Goal: Task Accomplishment & Management: Manage account settings

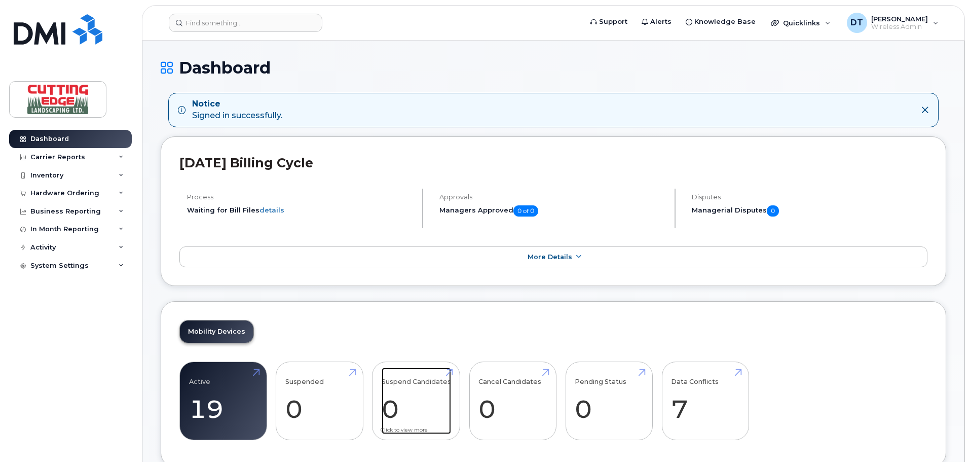
click at [420, 382] on link "Suspend Candidates 0" at bounding box center [416, 401] width 69 height 67
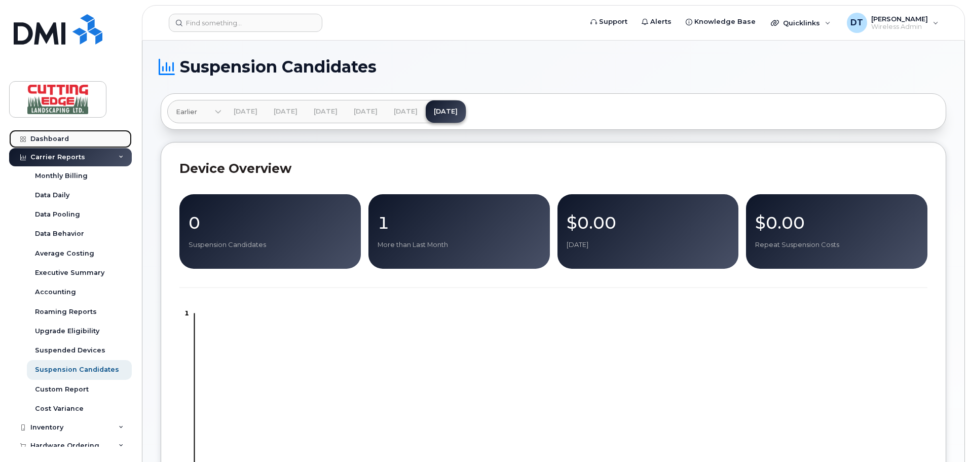
click at [51, 139] on div "Dashboard" at bounding box center [49, 139] width 39 height 8
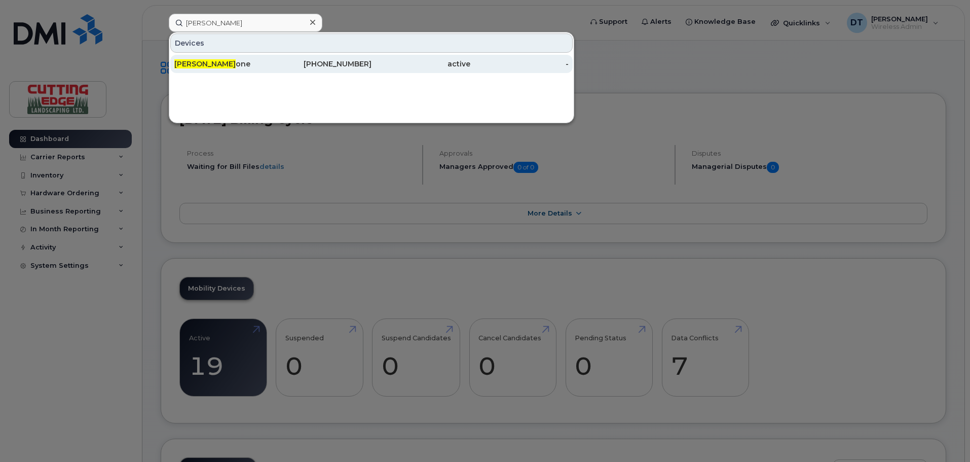
type input "neil st"
click at [329, 62] on div "780-862-4586" at bounding box center [322, 64] width 99 height 10
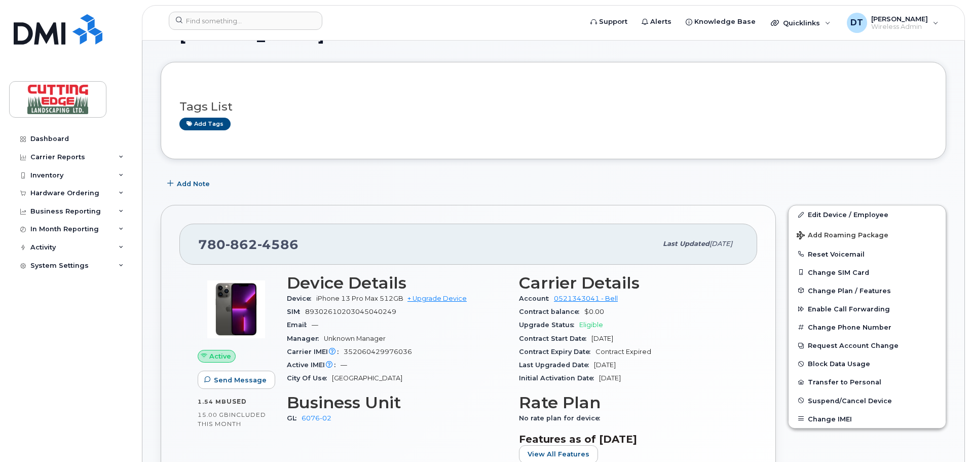
scroll to position [51, 0]
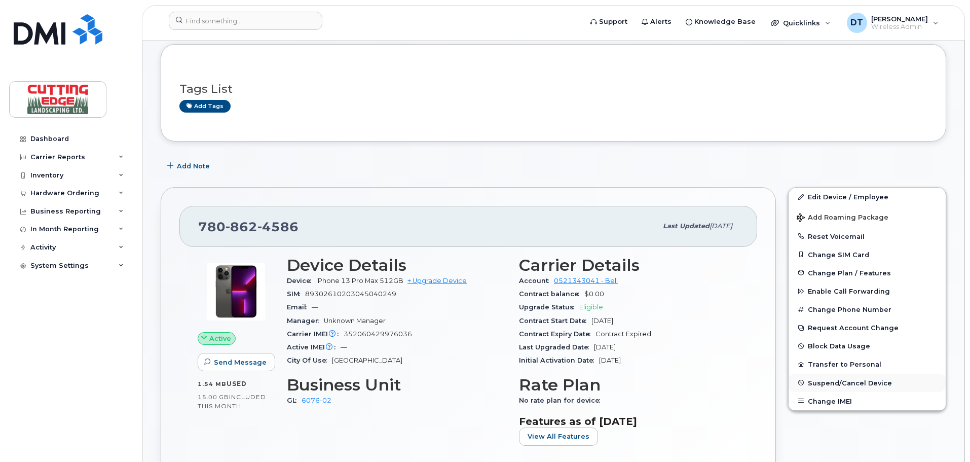
click at [843, 383] on span "Suspend/Cancel Device" at bounding box center [850, 383] width 84 height 8
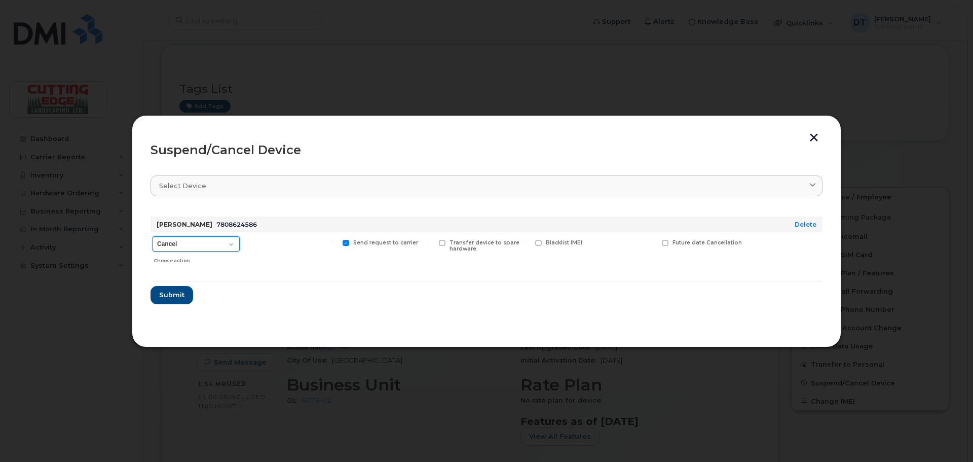
click at [217, 241] on select "Cancel Suspend - Extend Suspension Suspend - Reduced Rate Suspend - Full Rate S…" at bounding box center [196, 243] width 87 height 15
select select "[object Object]"
click at [153, 236] on select "Cancel Suspend - Extend Suspension Suspend - Reduced Rate Suspend - Full Rate S…" at bounding box center [196, 243] width 87 height 15
click at [249, 243] on span at bounding box center [249, 243] width 7 height 7
click at [239, 243] on input "Available for new activations/redeployments" at bounding box center [236, 242] width 5 height 5
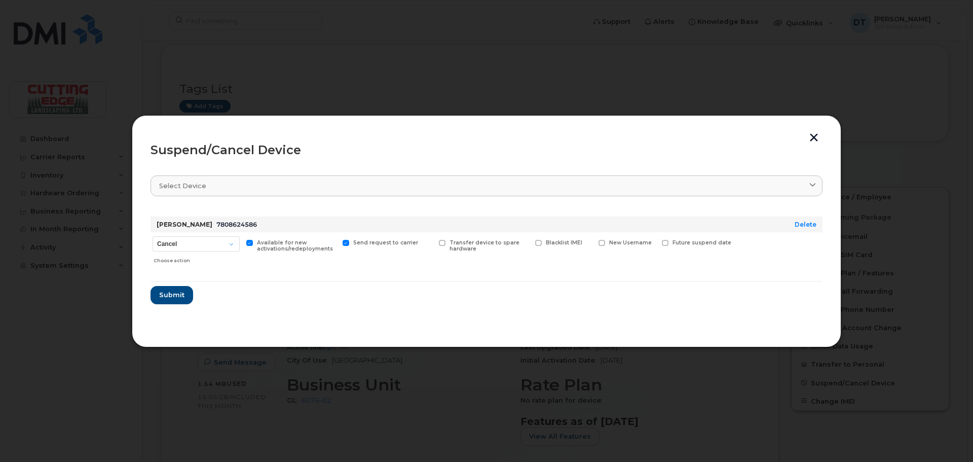
click at [249, 243] on span at bounding box center [249, 243] width 7 height 7
click at [239, 243] on input "Available for new activations/redeployments" at bounding box center [236, 242] width 5 height 5
click at [249, 243] on span at bounding box center [249, 243] width 7 height 7
click at [239, 243] on input "Available for new activations/redeployments" at bounding box center [236, 242] width 5 height 5
click at [249, 243] on span at bounding box center [249, 243] width 7 height 7
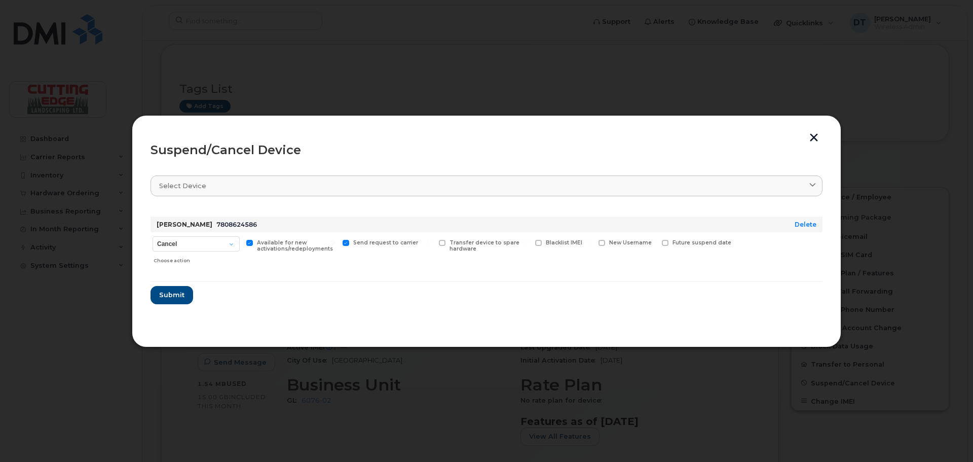
click at [239, 243] on input "Available for new activations/redeployments" at bounding box center [236, 242] width 5 height 5
click at [249, 243] on span at bounding box center [249, 243] width 7 height 7
click at [239, 243] on input "Available for new activations/redeployments" at bounding box center [236, 242] width 5 height 5
click at [249, 243] on span at bounding box center [249, 243] width 7 height 7
click at [239, 243] on input "Available for new activations/redeployments" at bounding box center [236, 242] width 5 height 5
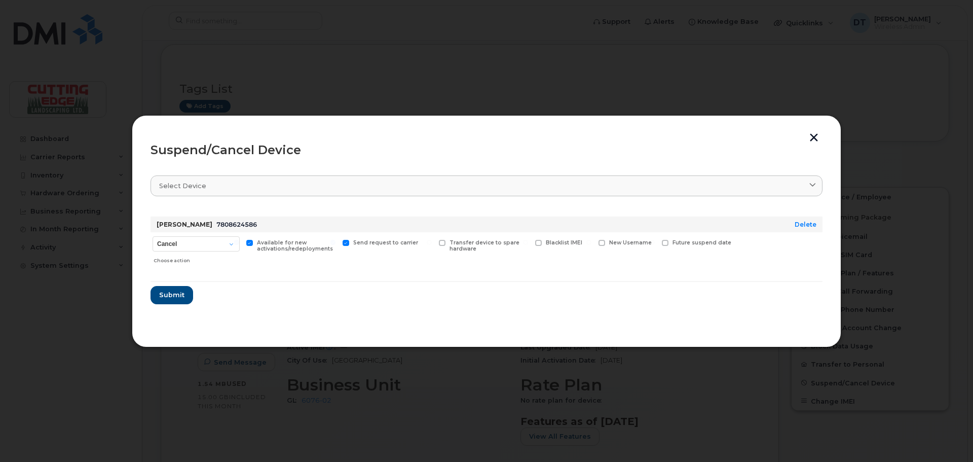
checkbox input "false"
click at [183, 288] on button "Submit" at bounding box center [172, 295] width 42 height 18
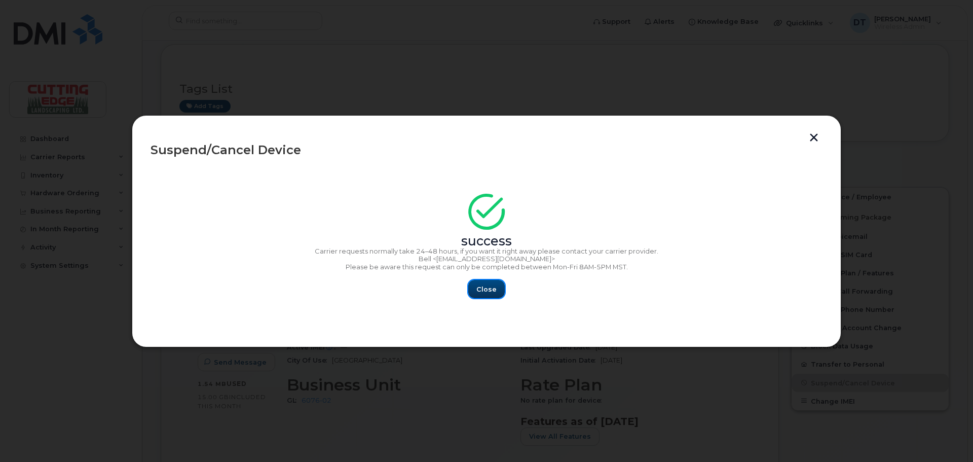
click at [489, 290] on span "Close" at bounding box center [487, 289] width 20 height 10
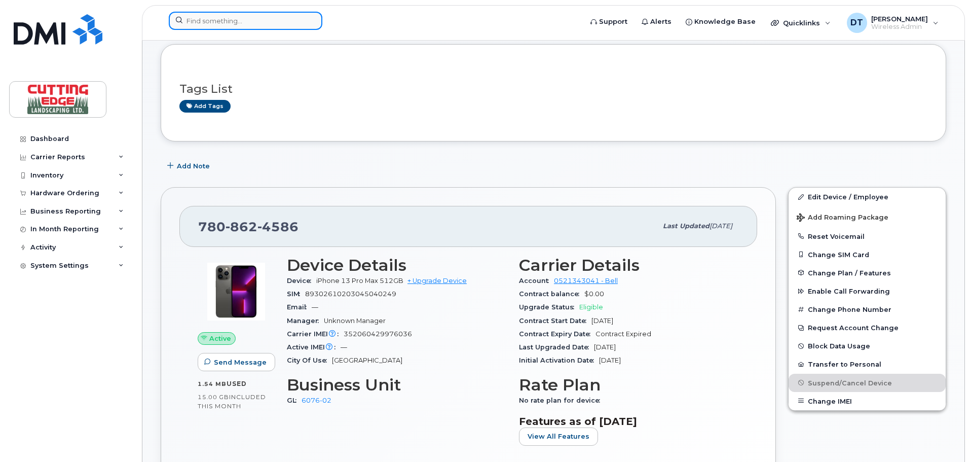
click at [219, 21] on input at bounding box center [246, 21] width 154 height 18
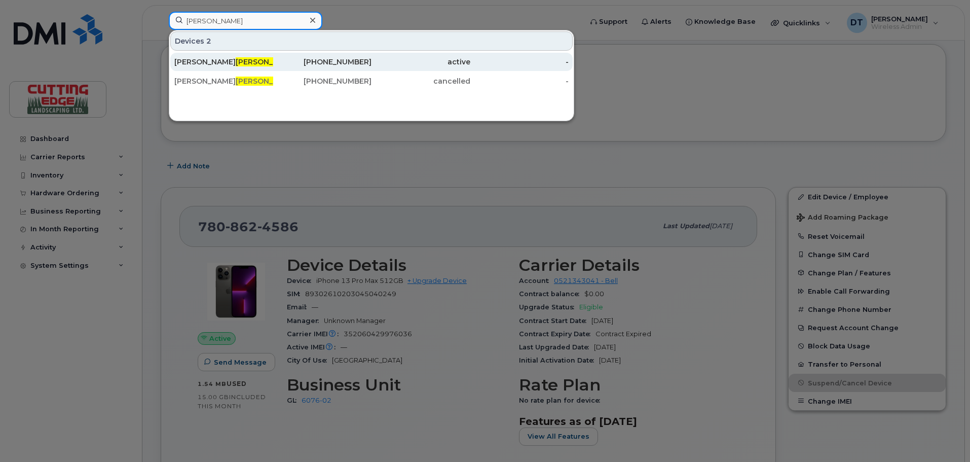
type input "henderson"
click at [273, 56] on div "Chris Henderson" at bounding box center [322, 62] width 99 height 18
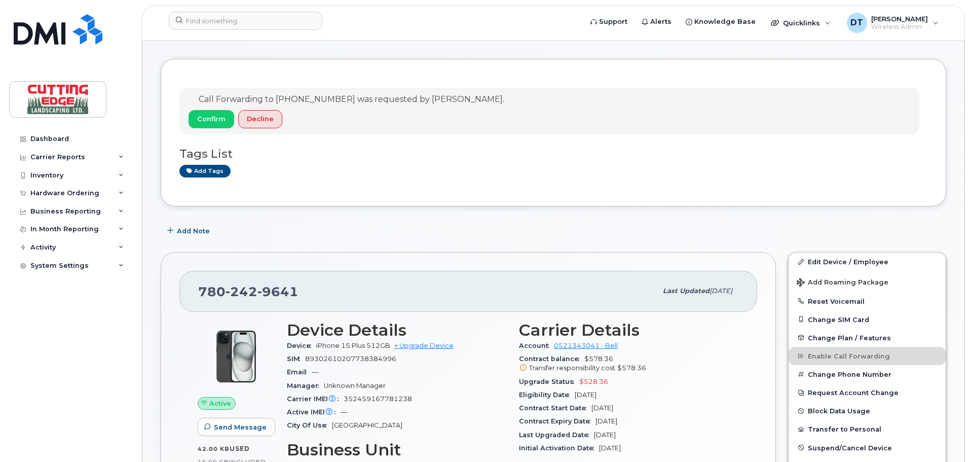
scroll to position [51, 0]
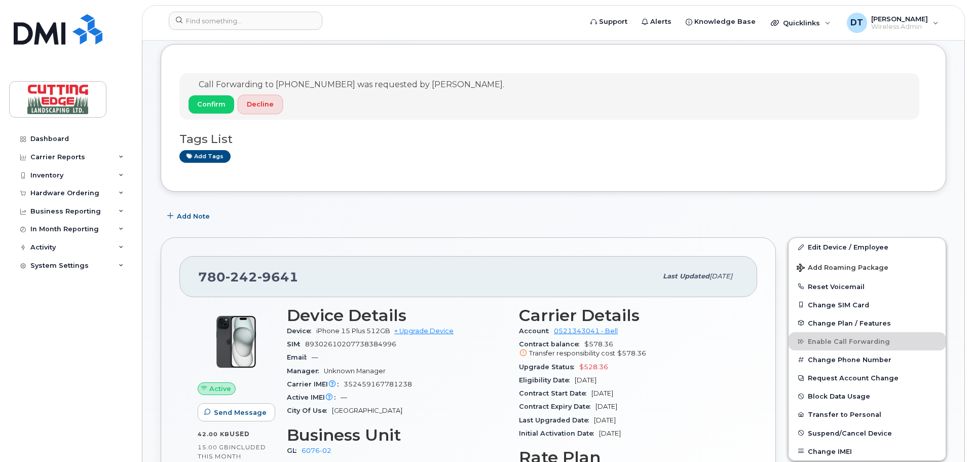
click at [269, 100] on span "Decline" at bounding box center [260, 104] width 27 height 10
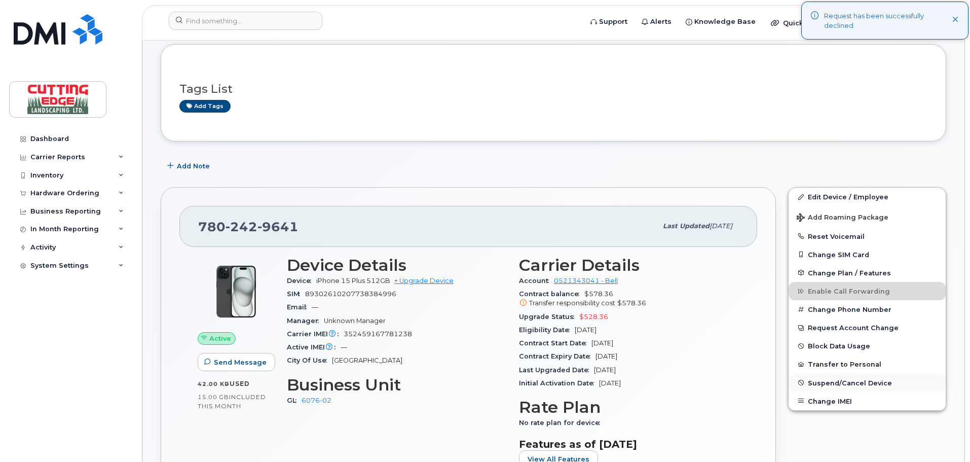
click at [846, 380] on span "Suspend/Cancel Device" at bounding box center [850, 383] width 84 height 8
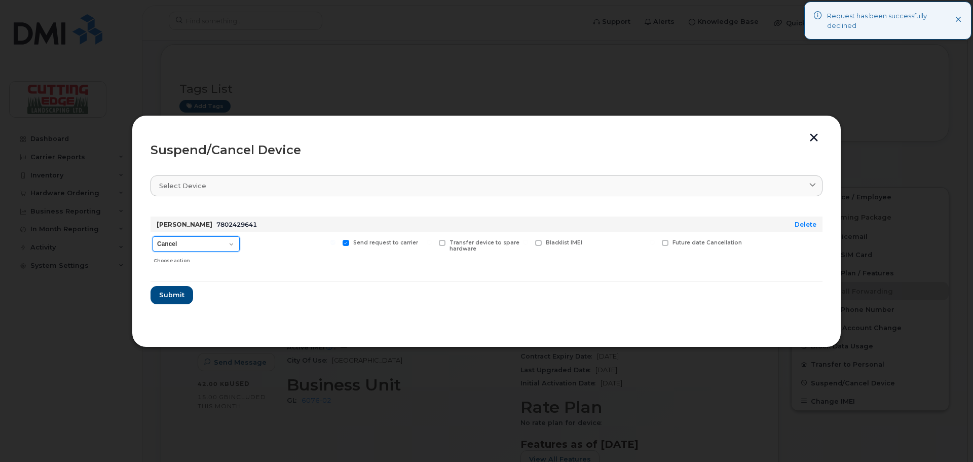
click at [190, 240] on select "Cancel Suspend - Extend Suspension Suspend - Reduced Rate Suspend - Full Rate S…" at bounding box center [196, 243] width 87 height 15
select select "[object Object]"
click at [153, 236] on select "Cancel Suspend - Extend Suspension Suspend - Reduced Rate Suspend - Full Rate S…" at bounding box center [196, 243] width 87 height 15
click at [168, 292] on span "Submit" at bounding box center [171, 295] width 25 height 10
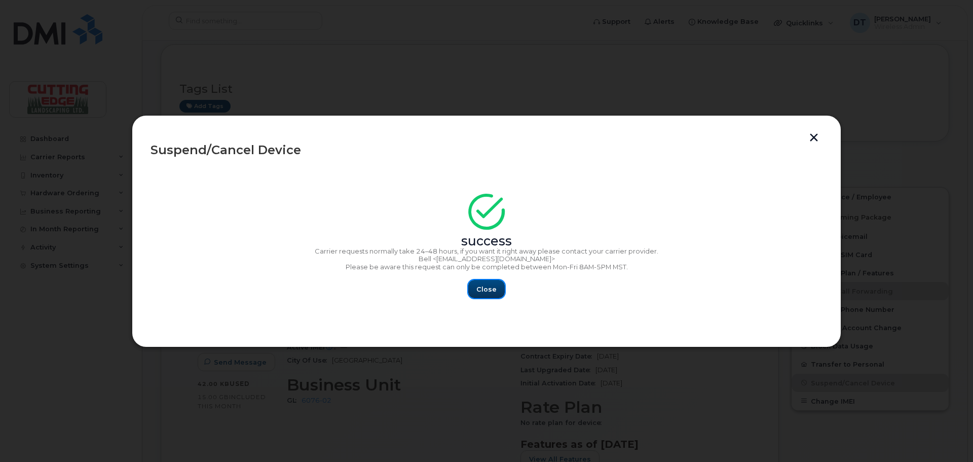
click at [497, 288] on button "Close" at bounding box center [486, 289] width 37 height 18
